Goal: Task Accomplishment & Management: Use online tool/utility

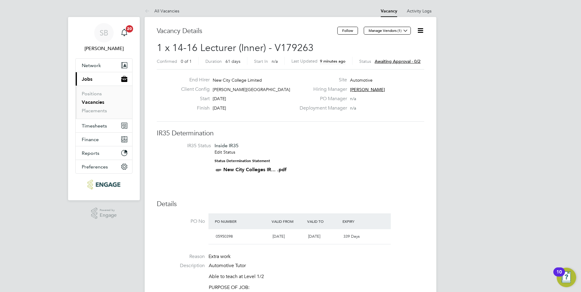
click at [394, 60] on span "Awaiting approval - 0/2" at bounding box center [398, 61] width 46 height 5
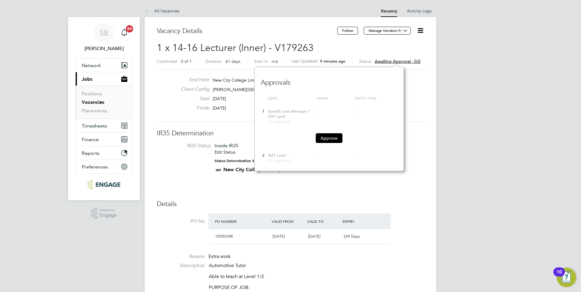
scroll to position [104, 149]
click at [325, 141] on button "Approve" at bounding box center [329, 138] width 27 height 10
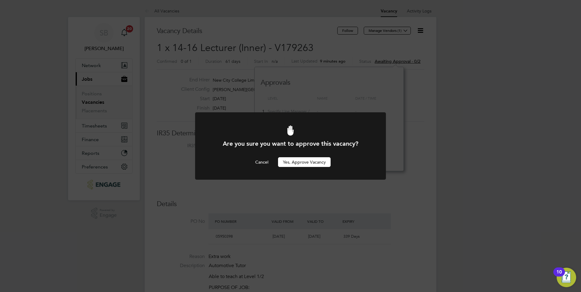
click at [313, 163] on button "Yes, Approve Vacancy" at bounding box center [304, 162] width 53 height 10
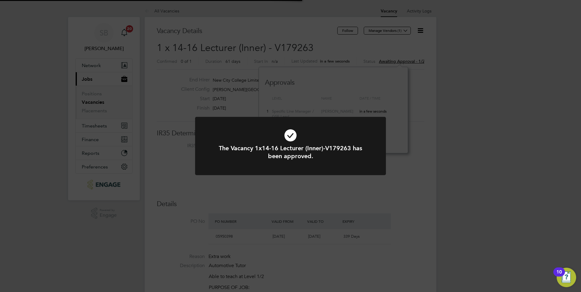
scroll to position [18, 43]
click at [367, 187] on div "The Vacancy 1x14-16 Lecturer (Inner)-V179263 has been approved. Cancel Okay" at bounding box center [290, 146] width 581 height 292
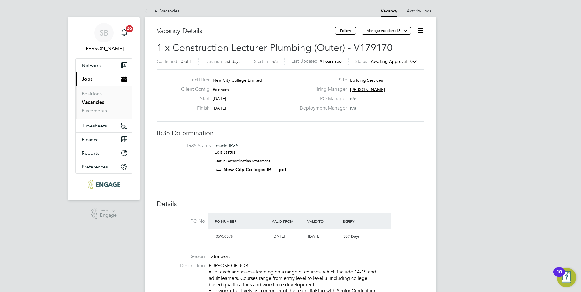
click at [392, 59] on span "Awaiting approval - 0/2" at bounding box center [394, 61] width 46 height 5
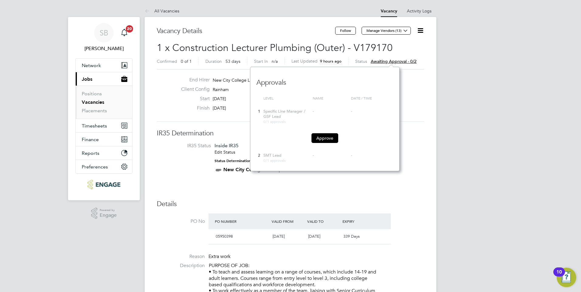
scroll to position [104, 149]
click at [322, 136] on button "Approve" at bounding box center [324, 138] width 27 height 10
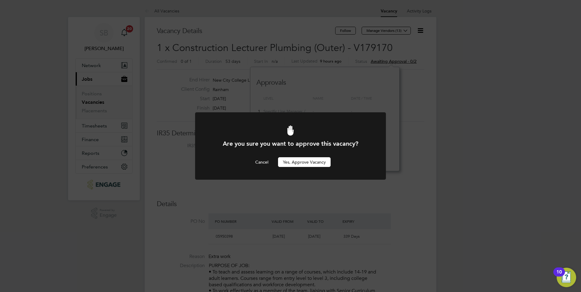
click at [295, 164] on button "Yes, Approve Vacancy" at bounding box center [304, 162] width 53 height 10
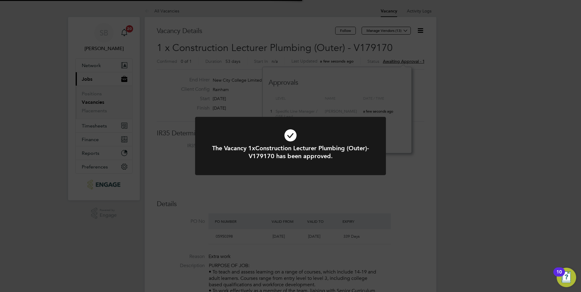
scroll to position [18, 43]
click at [296, 100] on div "The Vacancy 1xConstruction Lecturer Plumbing (Outer)-V179170 has been approved.…" at bounding box center [290, 146] width 581 height 292
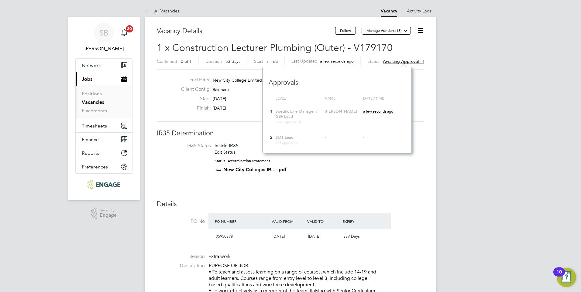
click at [416, 90] on div "Hiring Manager Ian Rist" at bounding box center [361, 90] width 131 height 9
